Goal: Navigation & Orientation: Find specific page/section

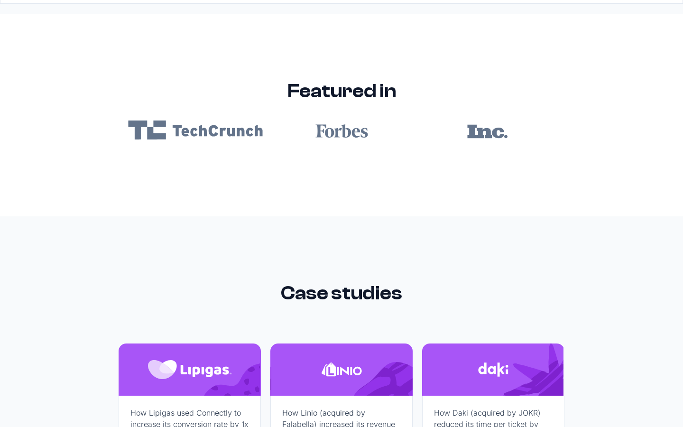
scroll to position [5683, 0]
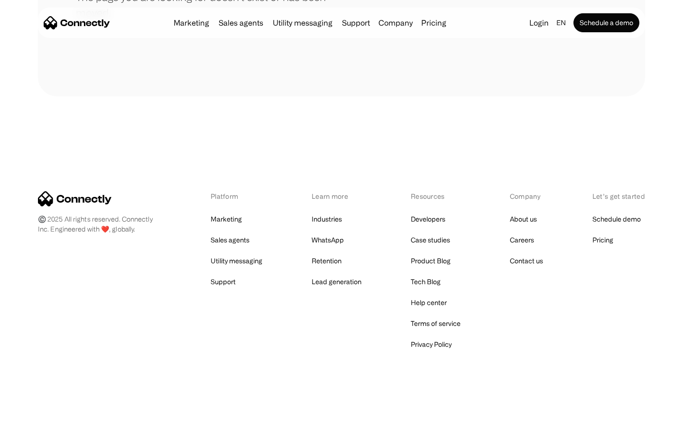
scroll to position [173, 0]
